Goal: Information Seeking & Learning: Learn about a topic

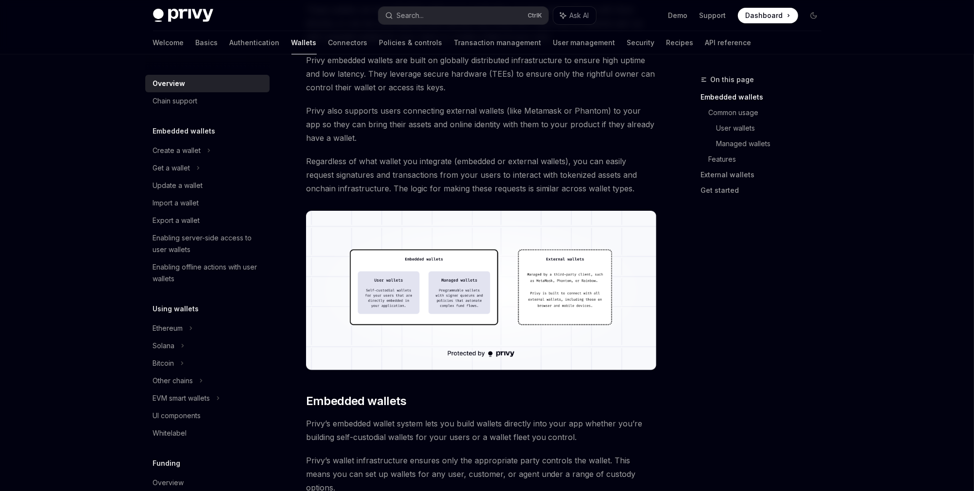
scroll to position [157, 0]
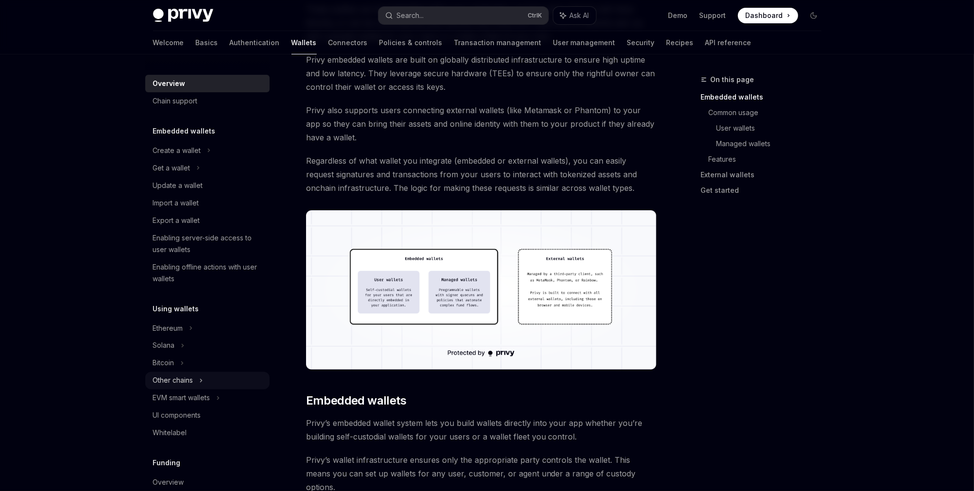
click at [180, 382] on div "Other chains" at bounding box center [173, 381] width 40 height 12
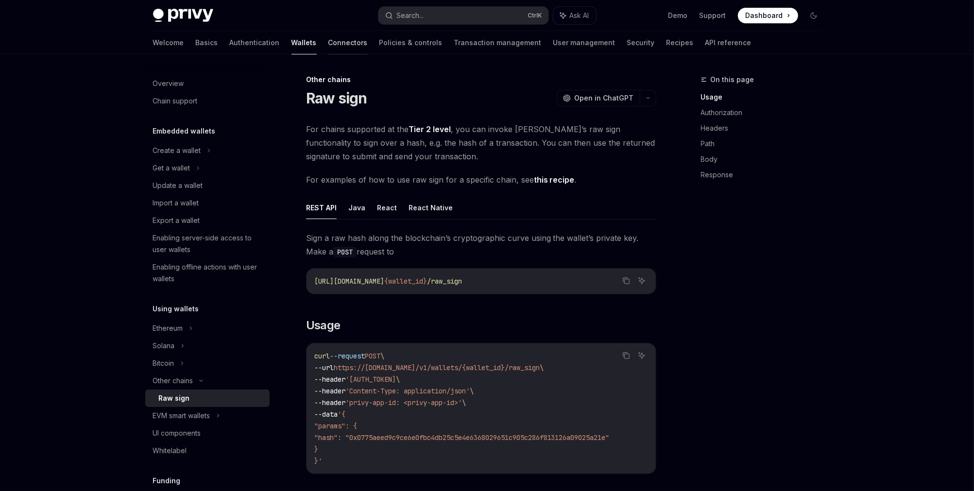
click at [328, 44] on link "Connectors" at bounding box center [347, 42] width 39 height 23
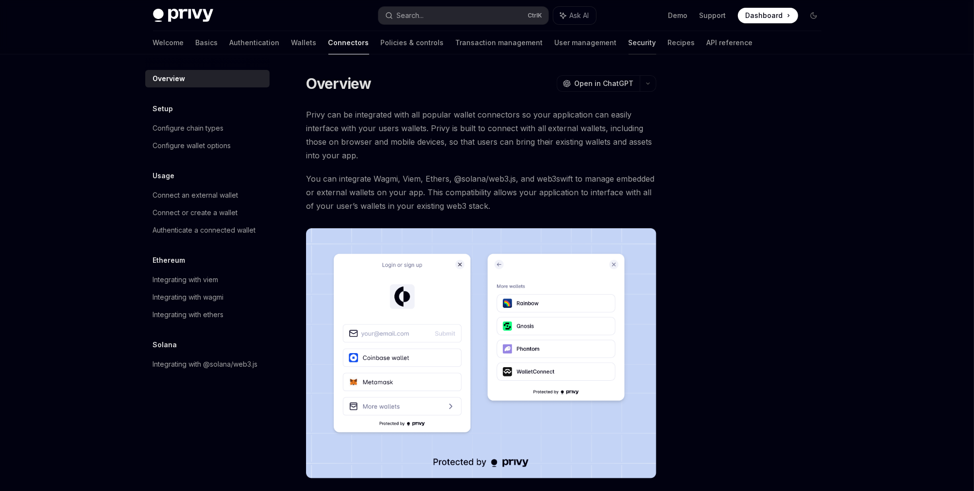
click at [629, 38] on link "Security" at bounding box center [643, 42] width 28 height 23
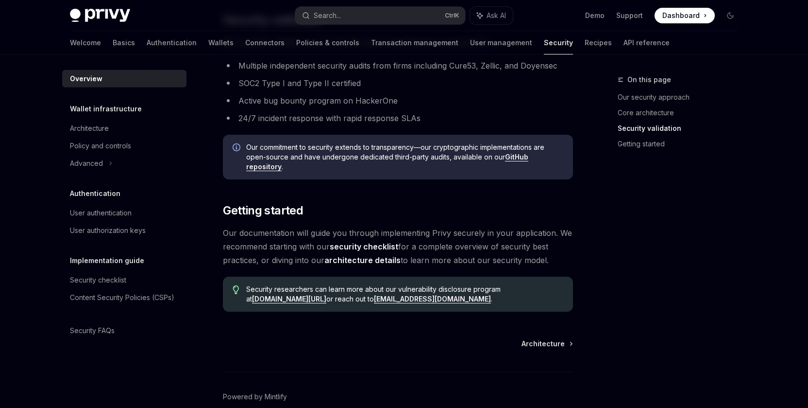
scroll to position [661, 0]
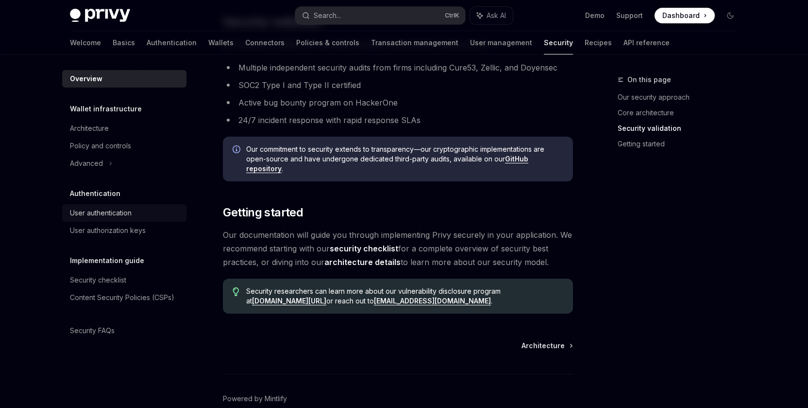
click at [88, 211] on div "User authentication" at bounding box center [101, 213] width 62 height 12
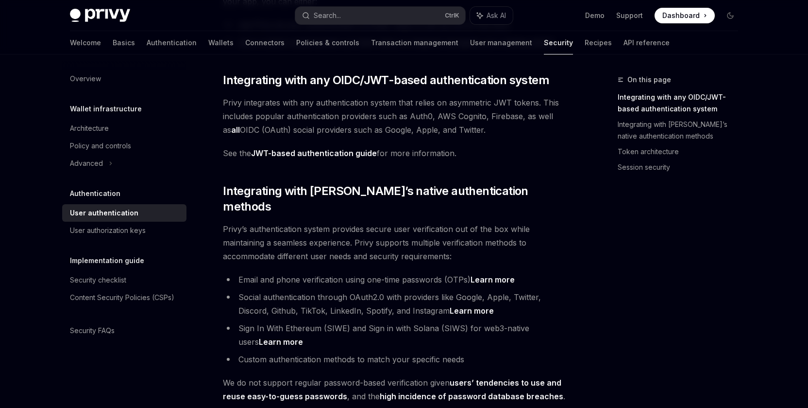
scroll to position [156, 0]
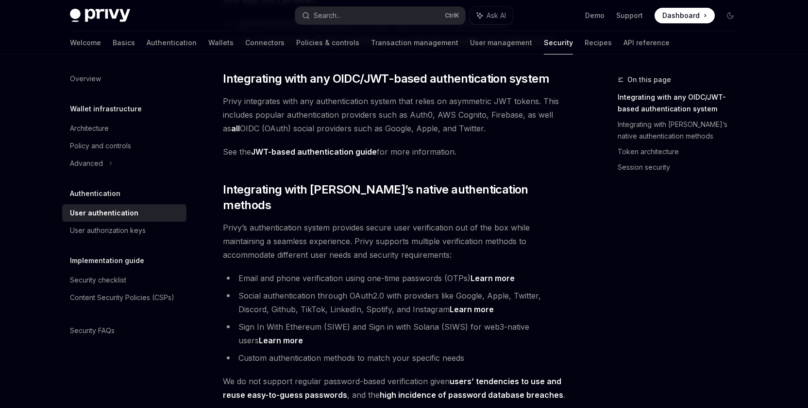
click at [483, 273] on link "Learn more" at bounding box center [493, 278] width 44 height 10
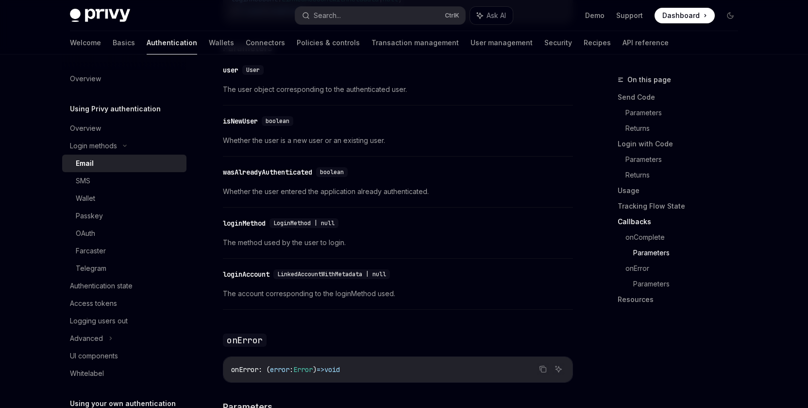
scroll to position [1620, 0]
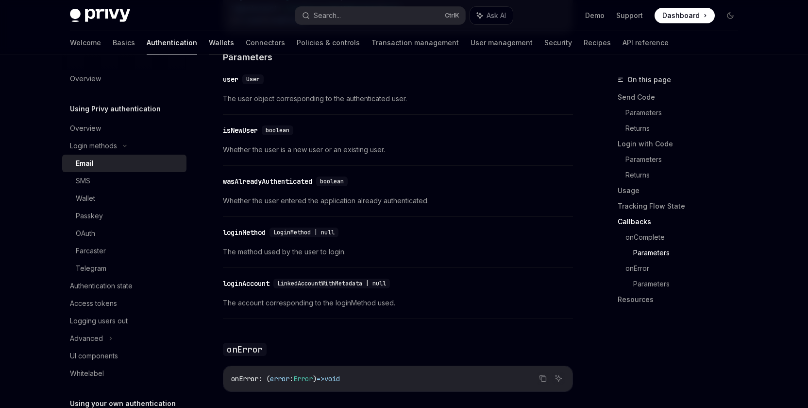
click at [209, 46] on link "Wallets" at bounding box center [221, 42] width 25 height 23
type textarea "*"
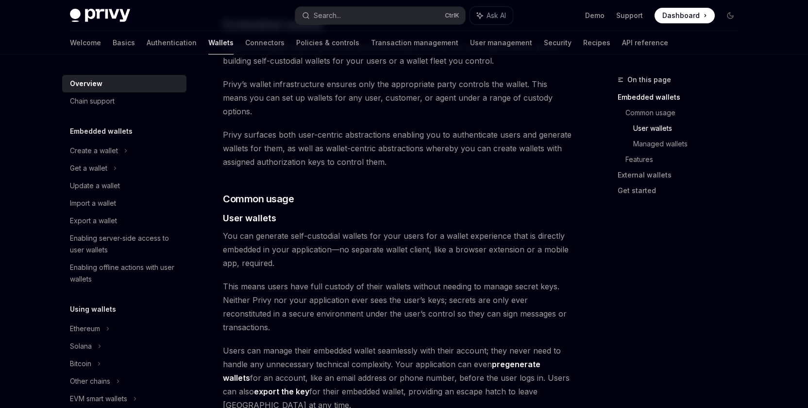
scroll to position [535, 0]
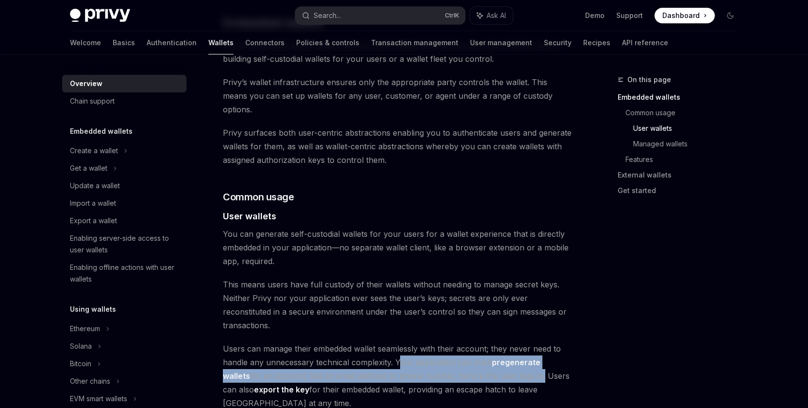
drag, startPoint x: 398, startPoint y: 337, endPoint x: 510, endPoint y: 345, distance: 112.5
click at [510, 345] on span "Users can manage their embedded wallet seamlessly with their account; they neve…" at bounding box center [398, 376] width 350 height 68
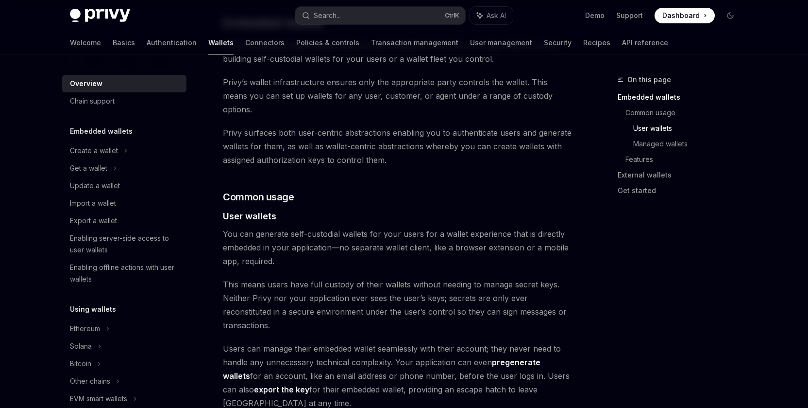
click at [389, 342] on span "Users can manage their embedded wallet seamlessly with their account; they neve…" at bounding box center [398, 376] width 350 height 68
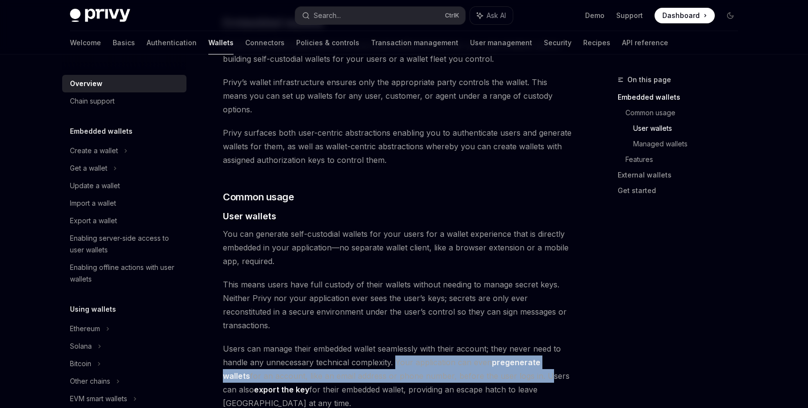
drag, startPoint x: 394, startPoint y: 336, endPoint x: 515, endPoint y: 355, distance: 122.5
click at [515, 355] on span "Users can manage their embedded wallet seamlessly with their account; they neve…" at bounding box center [398, 376] width 350 height 68
copy span "Your application can even pregenerate wallets for an account, like an email add…"
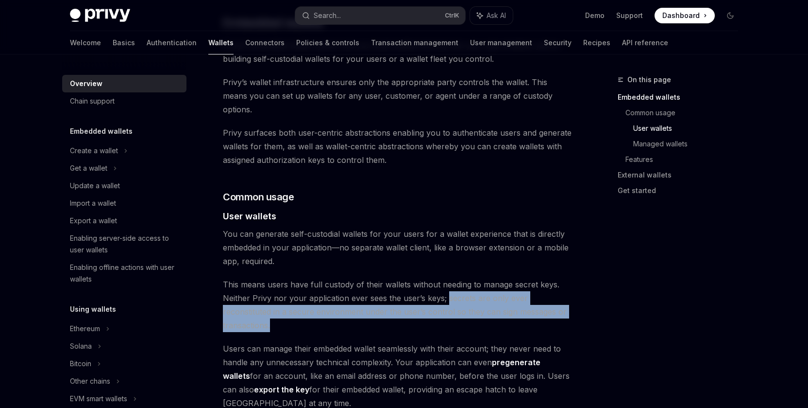
drag, startPoint x: 446, startPoint y: 281, endPoint x: 567, endPoint y: 295, distance: 121.3
click at [567, 295] on span "This means users have full custody of their wallets without needing to manage s…" at bounding box center [398, 304] width 350 height 54
copy span "secrets are only ever reconstituted in a secure environment under the user’s co…"
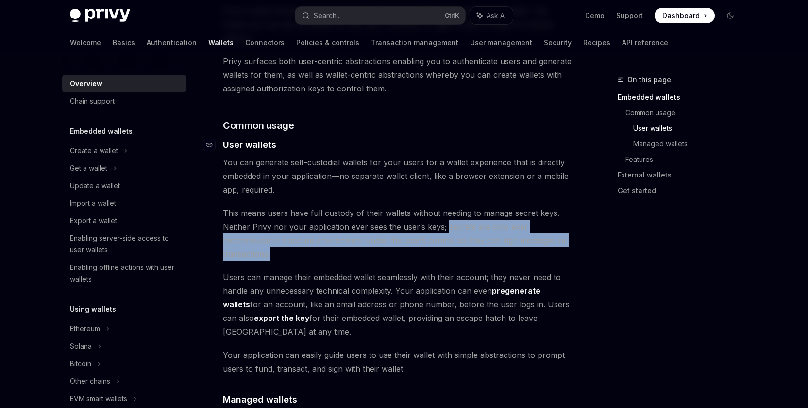
scroll to position [606, 0]
click at [741, 186] on link "Get started" at bounding box center [682, 191] width 128 height 16
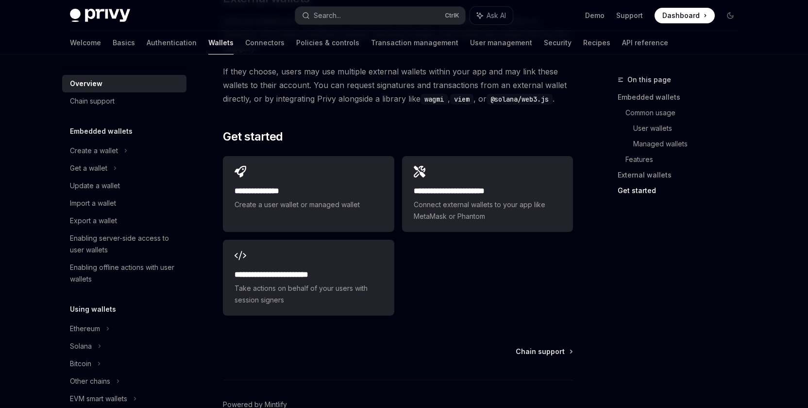
scroll to position [1526, 0]
